Goal: Information Seeking & Learning: Find specific fact

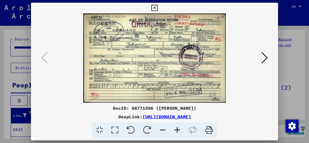
scroll to position [44, 0]
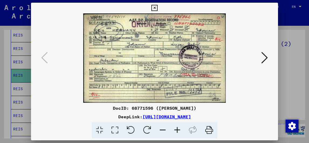
click at [116, 131] on icon at bounding box center [114, 130] width 15 height 16
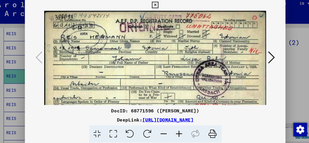
click at [208, 132] on icon at bounding box center [209, 130] width 16 height 16
click at [264, 57] on icon at bounding box center [264, 57] width 6 height 13
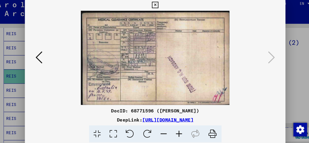
click at [208, 131] on icon at bounding box center [209, 130] width 16 height 16
click at [299, 65] on div at bounding box center [154, 71] width 309 height 143
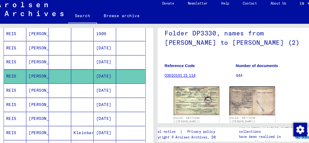
click at [100, 63] on mat-cell "12/08/1918" at bounding box center [106, 62] width 21 height 13
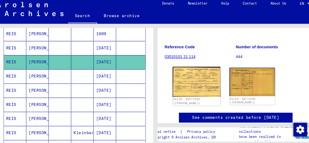
click at [191, 84] on img at bounding box center [193, 81] width 45 height 29
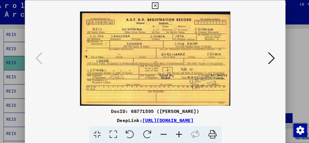
click at [209, 131] on icon at bounding box center [209, 130] width 16 height 16
click at [291, 80] on div at bounding box center [154, 71] width 309 height 143
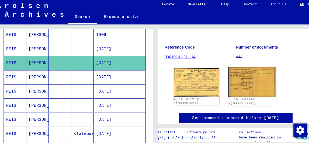
click at [250, 84] on img at bounding box center [246, 80] width 45 height 28
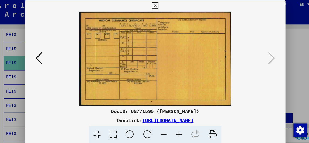
click at [205, 132] on icon at bounding box center [209, 130] width 16 height 16
click at [281, 68] on div at bounding box center [154, 71] width 309 height 143
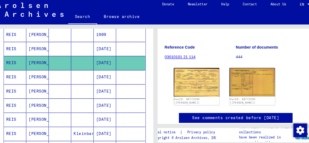
click at [105, 48] on mat-cell "12/08/1918" at bounding box center [106, 48] width 21 height 13
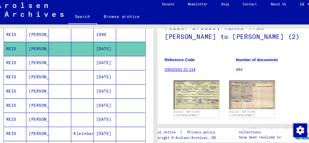
scroll to position [51, 0]
click at [197, 90] on img at bounding box center [193, 92] width 45 height 29
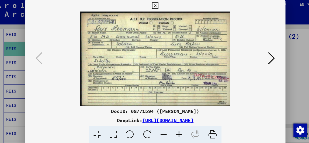
click at [205, 131] on icon at bounding box center [209, 130] width 16 height 16
click at [286, 80] on div at bounding box center [154, 71] width 309 height 143
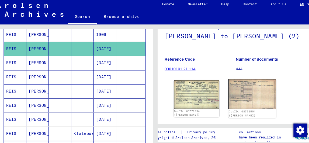
click at [245, 99] on img at bounding box center [246, 92] width 45 height 29
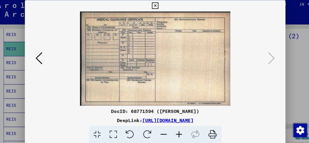
scroll to position [0, 0]
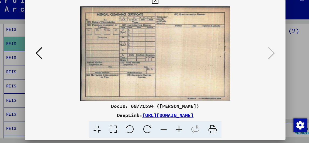
click at [207, 131] on icon at bounding box center [209, 130] width 16 height 16
click at [288, 78] on div at bounding box center [154, 71] width 309 height 143
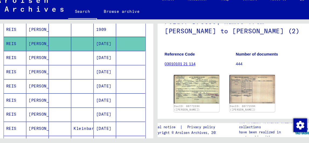
click at [98, 63] on mat-cell "12/08/1918" at bounding box center [106, 62] width 21 height 13
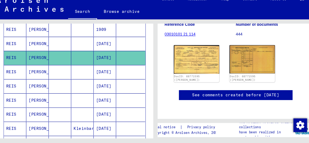
scroll to position [124, 0]
click at [107, 77] on mat-cell "12/08/1919" at bounding box center [106, 75] width 21 height 13
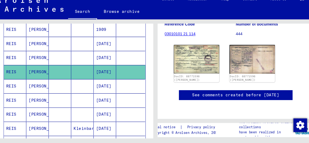
scroll to position [109, 0]
click at [213, 95] on link "See comments created before [DATE]" at bounding box center [230, 98] width 82 height 6
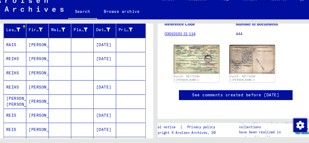
scroll to position [78, 0]
